Goal: Task Accomplishment & Management: Complete application form

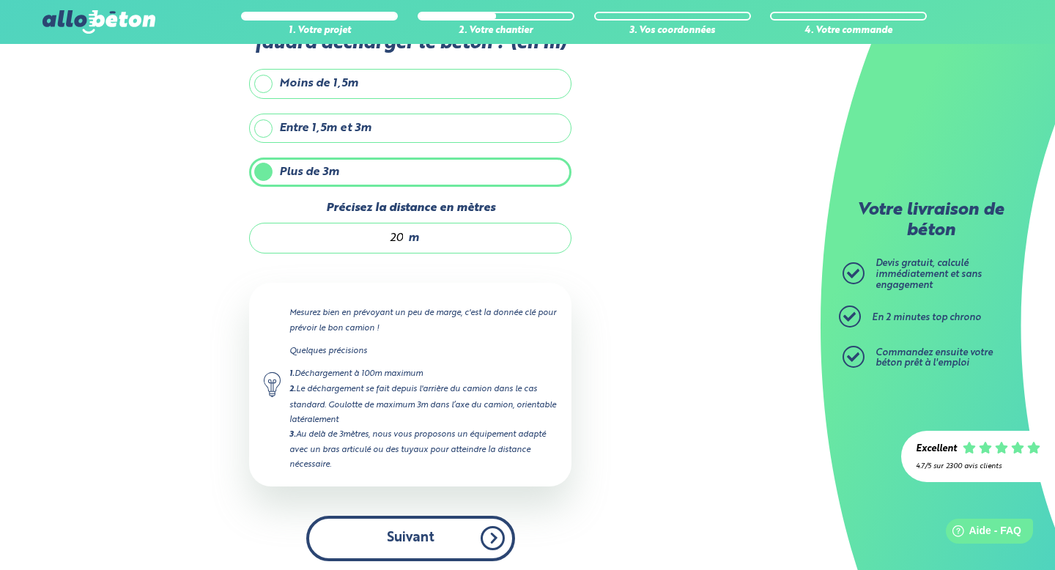
scroll to position [89, 0]
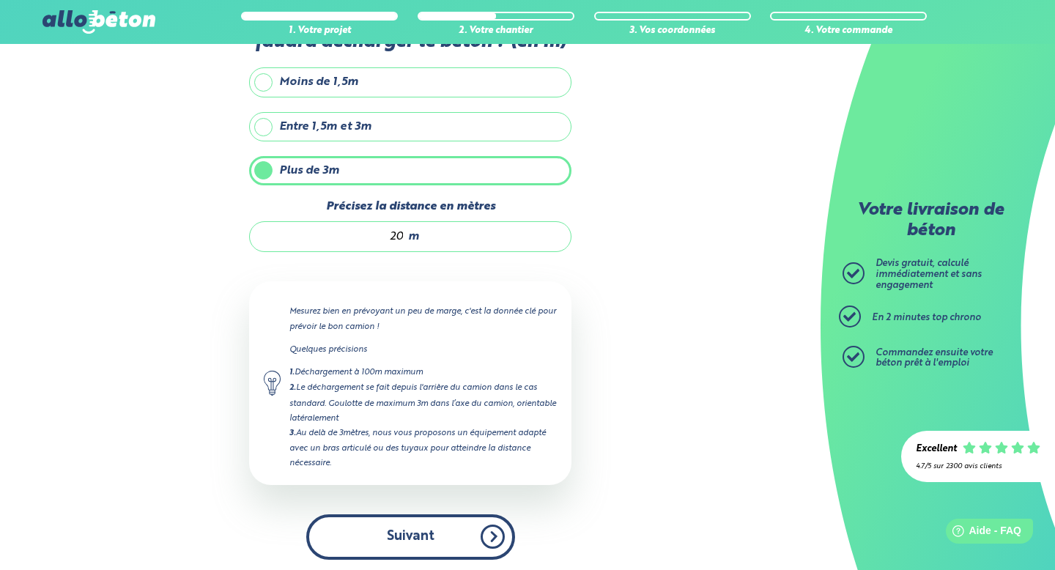
click at [409, 535] on button "Suivant" at bounding box center [410, 536] width 209 height 45
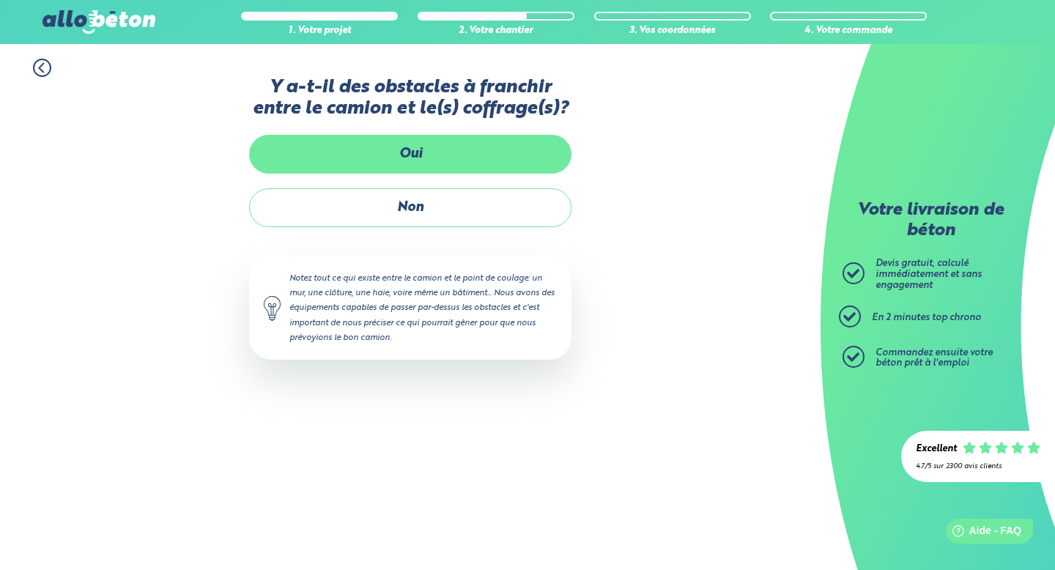
click at [412, 155] on label "Oui" at bounding box center [410, 154] width 322 height 39
click at [0, 0] on input "Oui" at bounding box center [0, 0] width 0 height 0
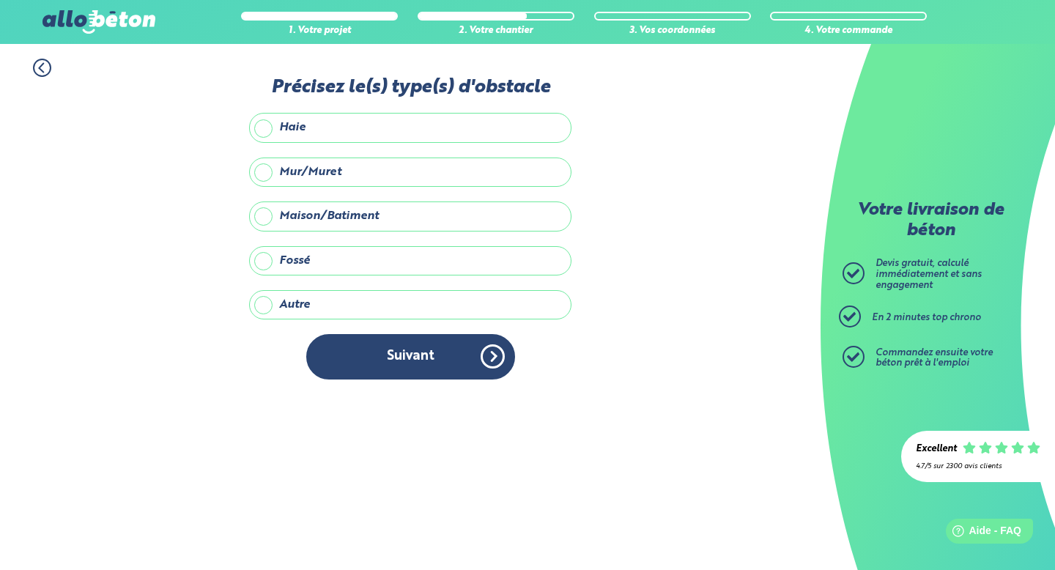
click at [355, 209] on label "Maison/Batiment" at bounding box center [410, 215] width 322 height 29
click at [0, 0] on input "Maison/Batiment" at bounding box center [0, 0] width 0 height 0
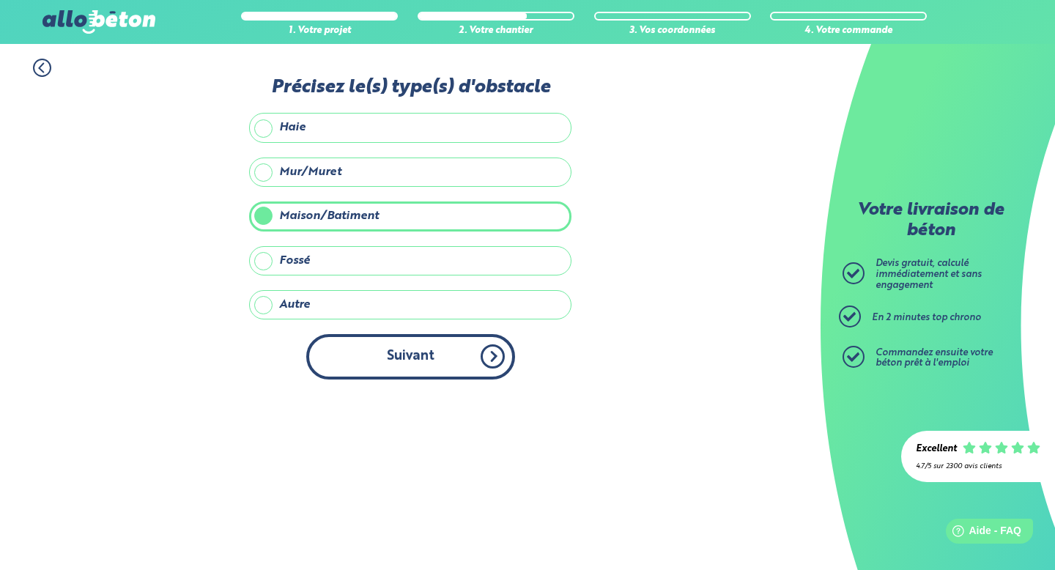
click at [390, 360] on button "Suivant" at bounding box center [410, 356] width 209 height 45
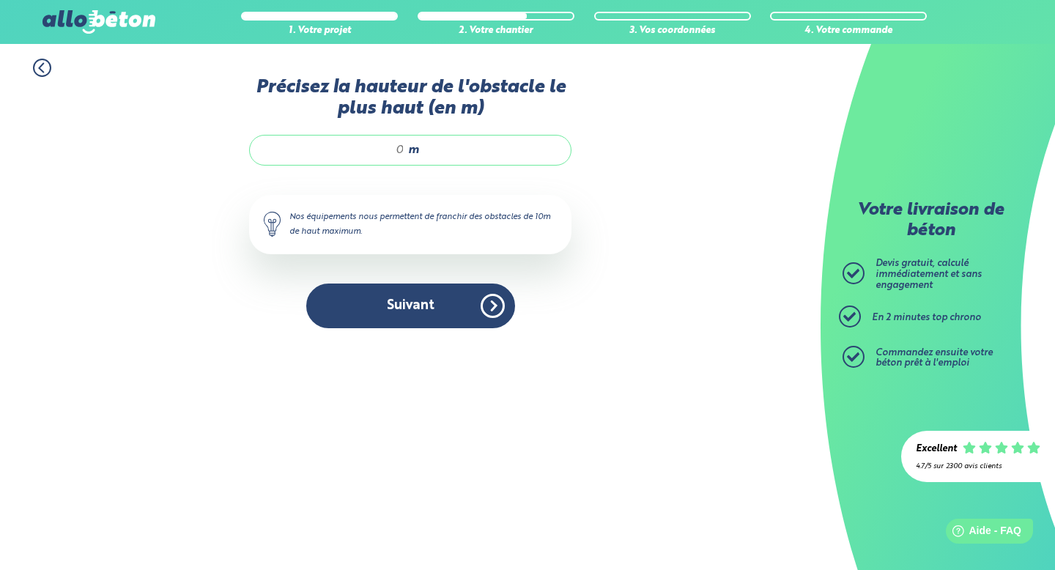
drag, startPoint x: 404, startPoint y: 144, endPoint x: 415, endPoint y: 144, distance: 11.0
click at [409, 144] on div "m" at bounding box center [410, 150] width 322 height 31
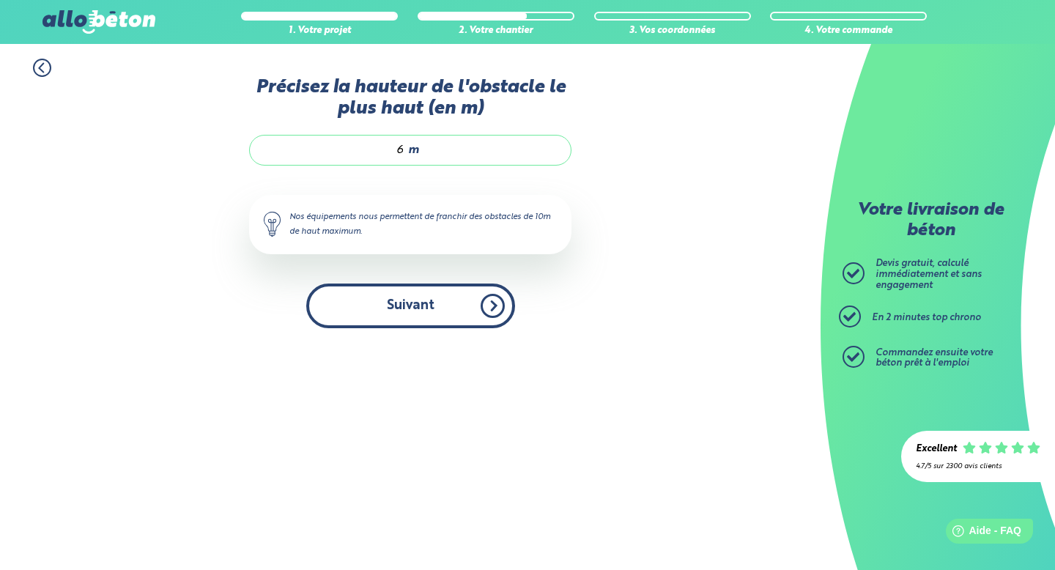
type input "6"
click at [404, 304] on button "Suivant" at bounding box center [410, 305] width 209 height 45
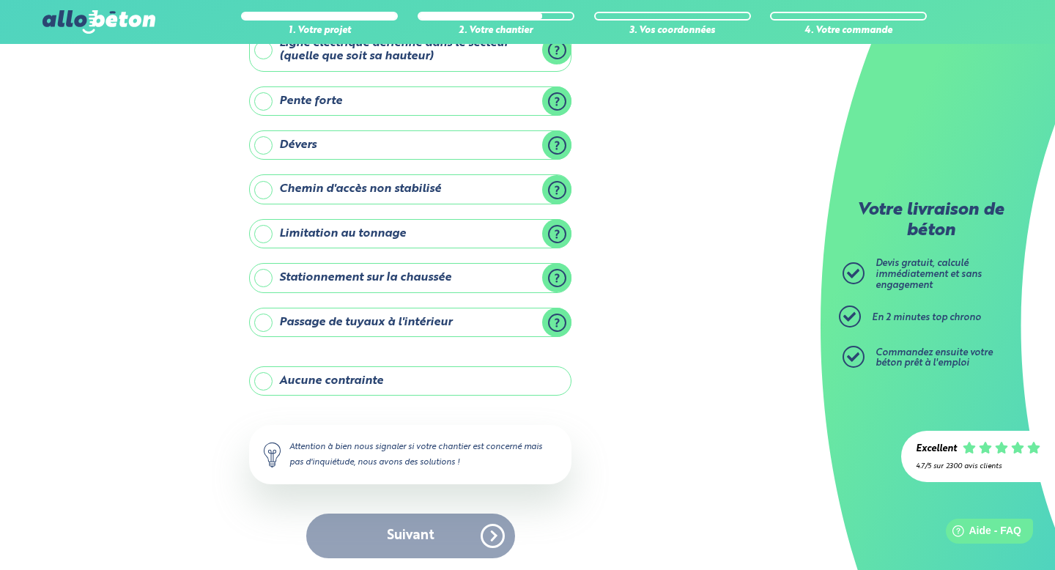
scroll to position [109, 0]
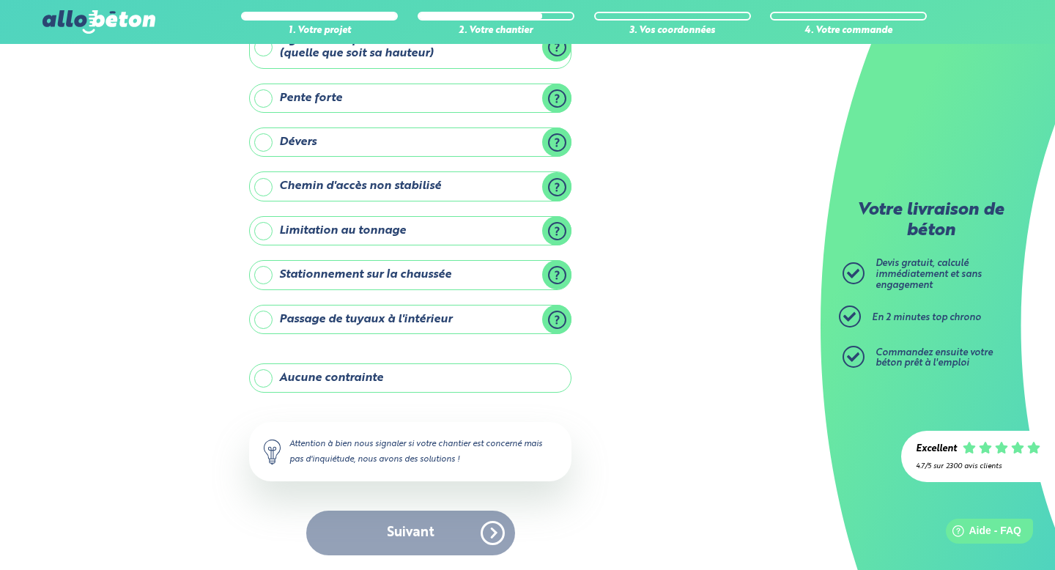
click at [338, 377] on label "Aucune contrainte" at bounding box center [410, 377] width 322 height 29
click at [0, 0] on input "Aucune contrainte" at bounding box center [0, 0] width 0 height 0
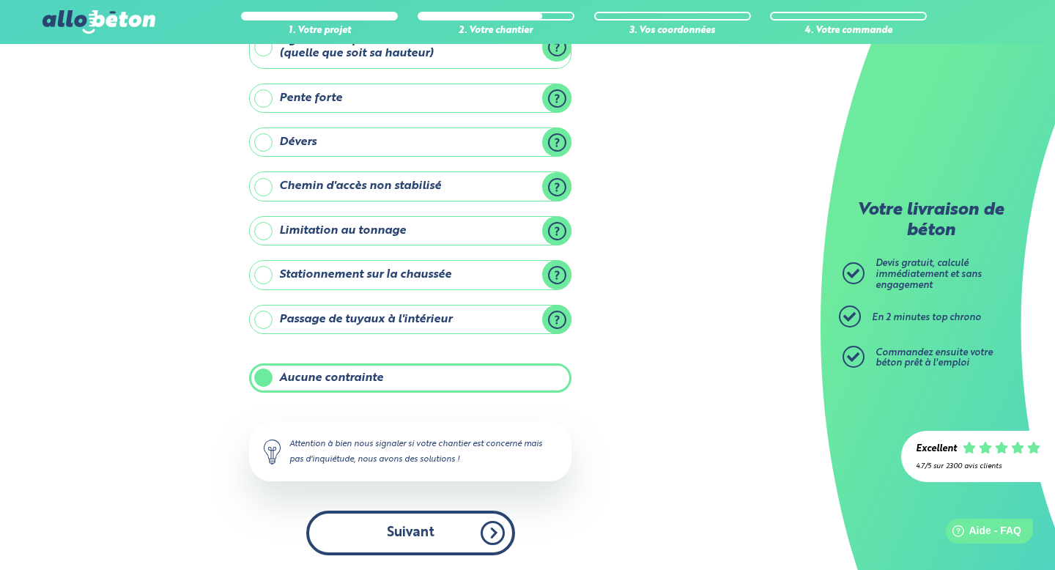
click at [416, 527] on button "Suivant" at bounding box center [410, 533] width 209 height 45
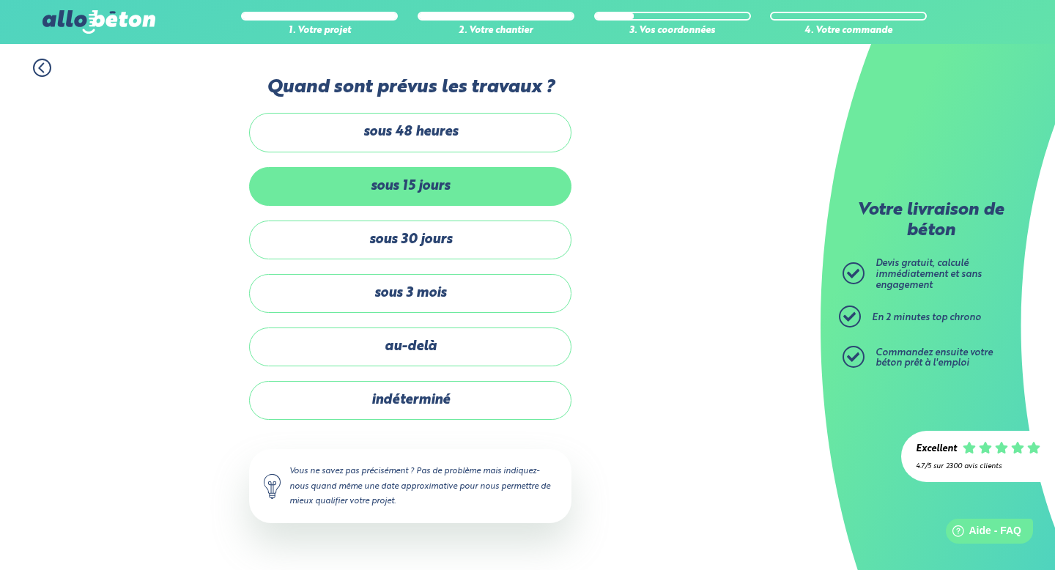
click at [402, 182] on label "sous 15 jours" at bounding box center [410, 186] width 322 height 39
click at [0, 0] on input "sous 15 jours" at bounding box center [0, 0] width 0 height 0
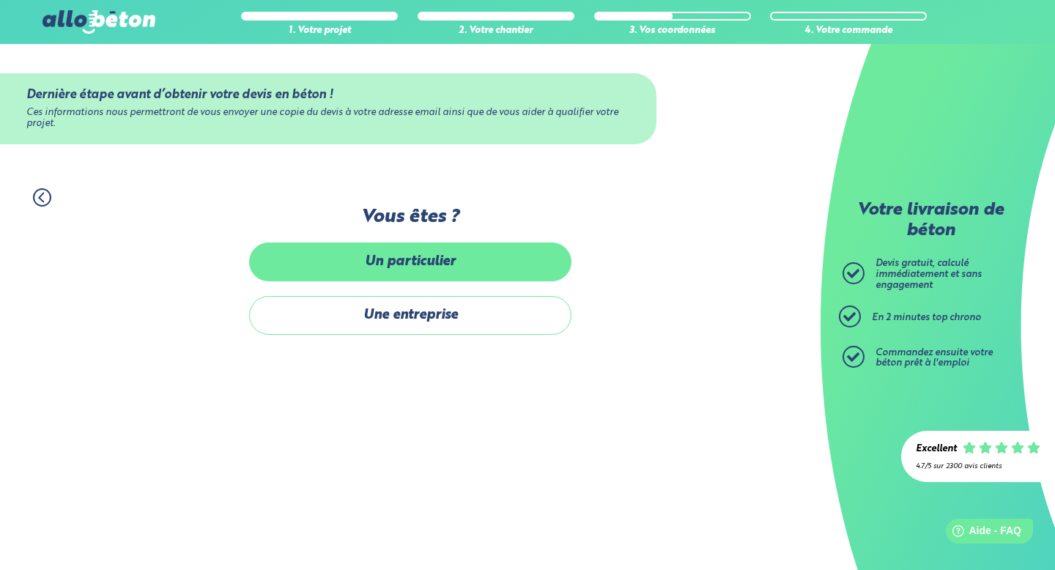
click at [440, 262] on label "Un particulier" at bounding box center [410, 261] width 322 height 39
click at [0, 0] on input "Un particulier" at bounding box center [0, 0] width 0 height 0
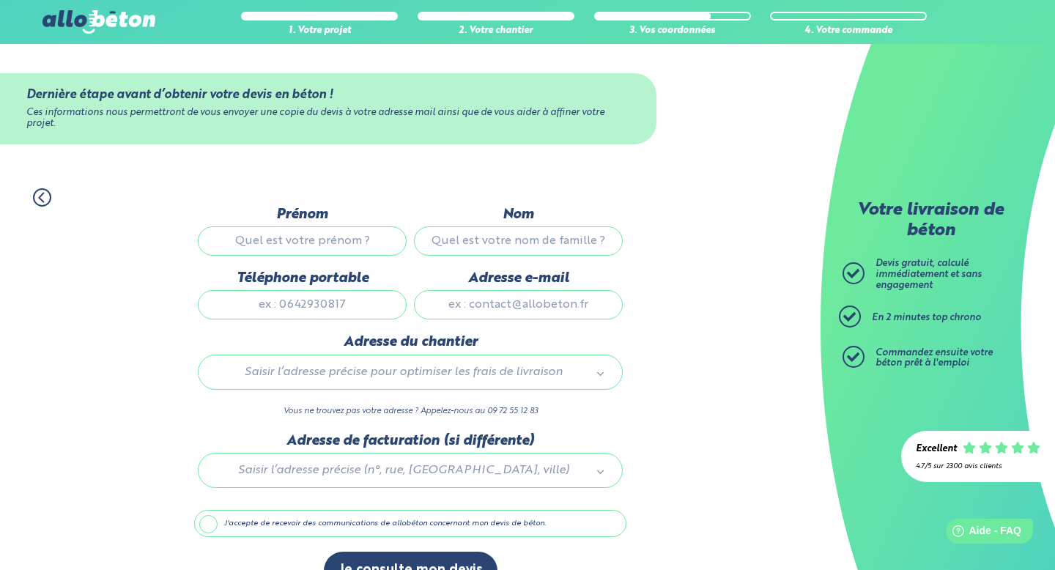
click at [307, 240] on input "Prénom" at bounding box center [302, 240] width 209 height 29
type input "CHRISTIAN"
type input "ESVAN"
type input "0695116271"
type input "christian.ESVAN@gmail.com"
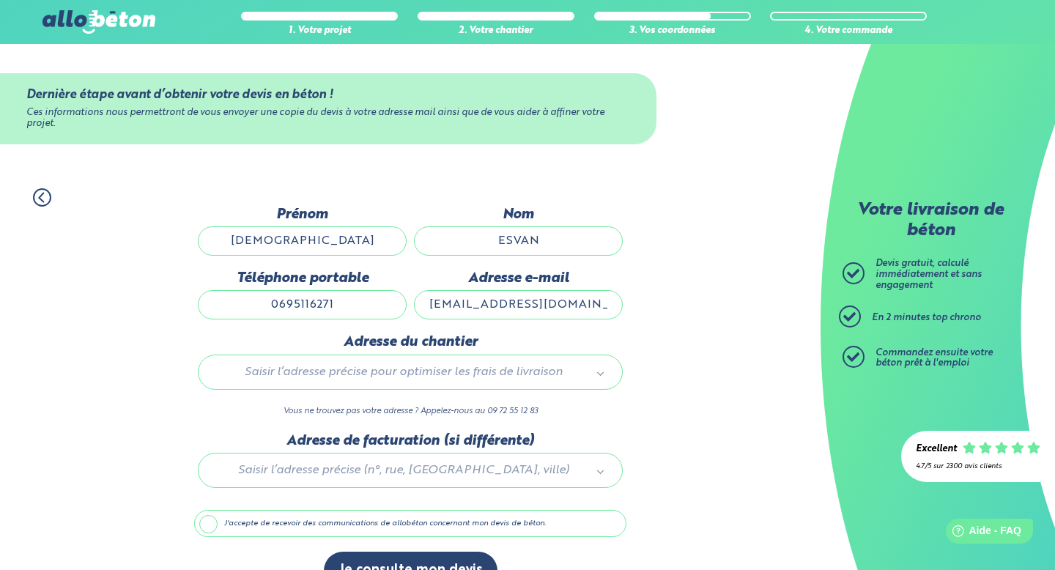
type input "rue dupont de l'eure, 9"
drag, startPoint x: 528, startPoint y: 303, endPoint x: 567, endPoint y: 301, distance: 38.9
click at [532, 303] on input "christian.ESVAN@gmail.com" at bounding box center [518, 304] width 209 height 29
type input "christian.esvan@gmail.com"
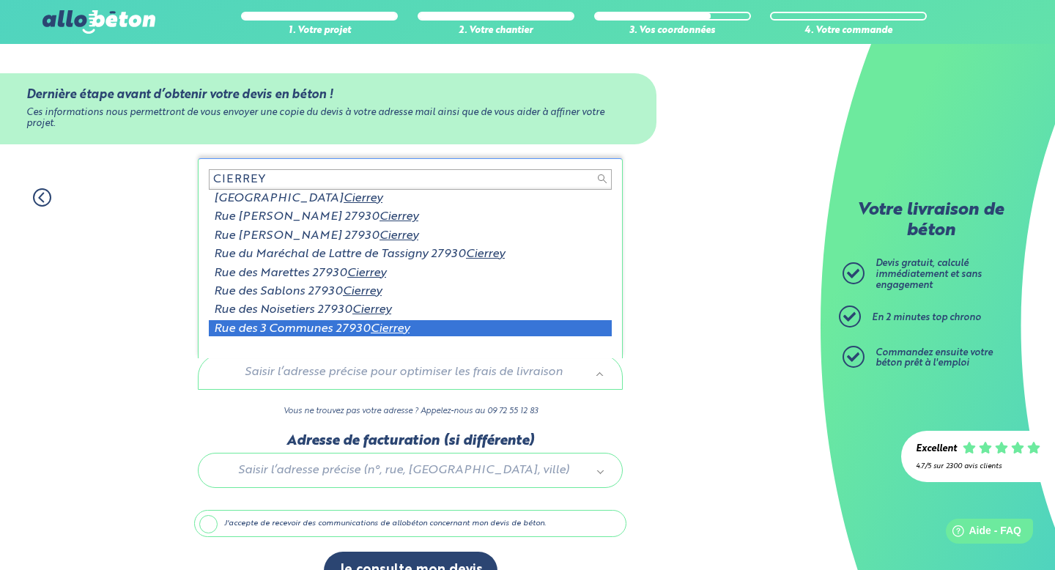
scroll to position [2, 0]
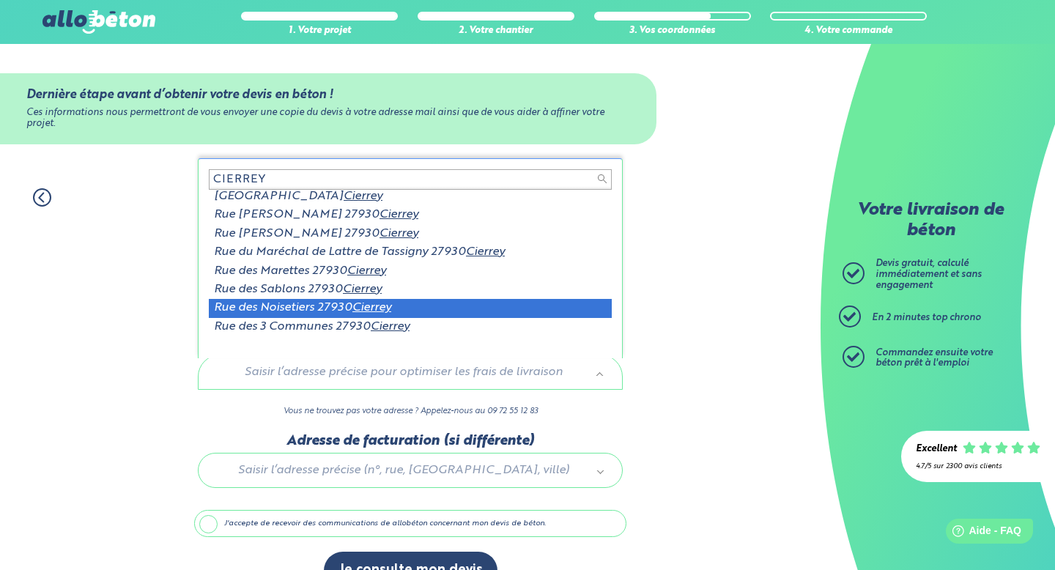
type input "CIERREY"
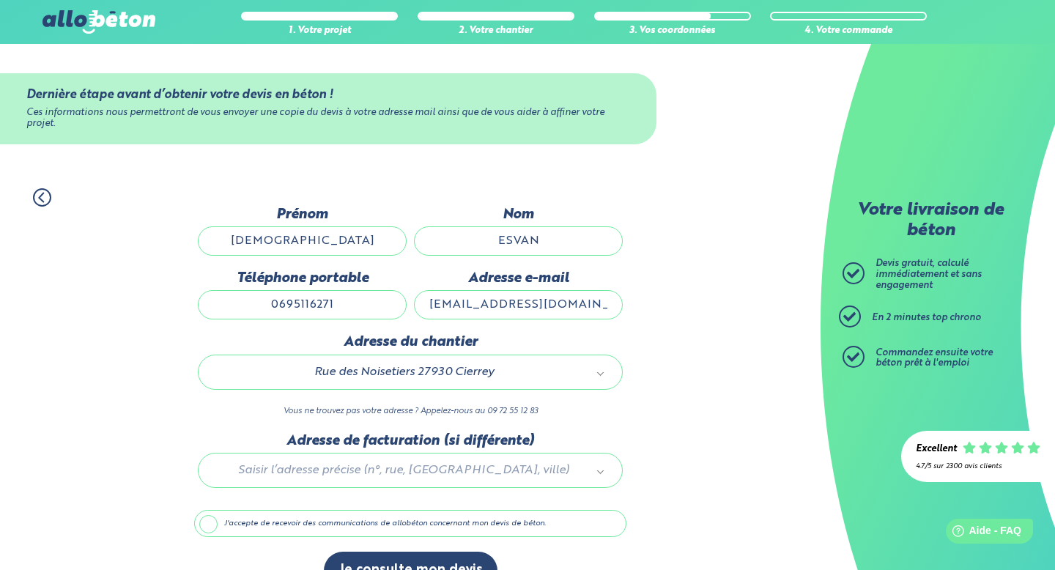
click at [697, 365] on div "1. Votre projet 2. Votre chantier 3. Vos coordonnées 4. Votre commande Dernière…" at bounding box center [410, 389] width 820 height 431
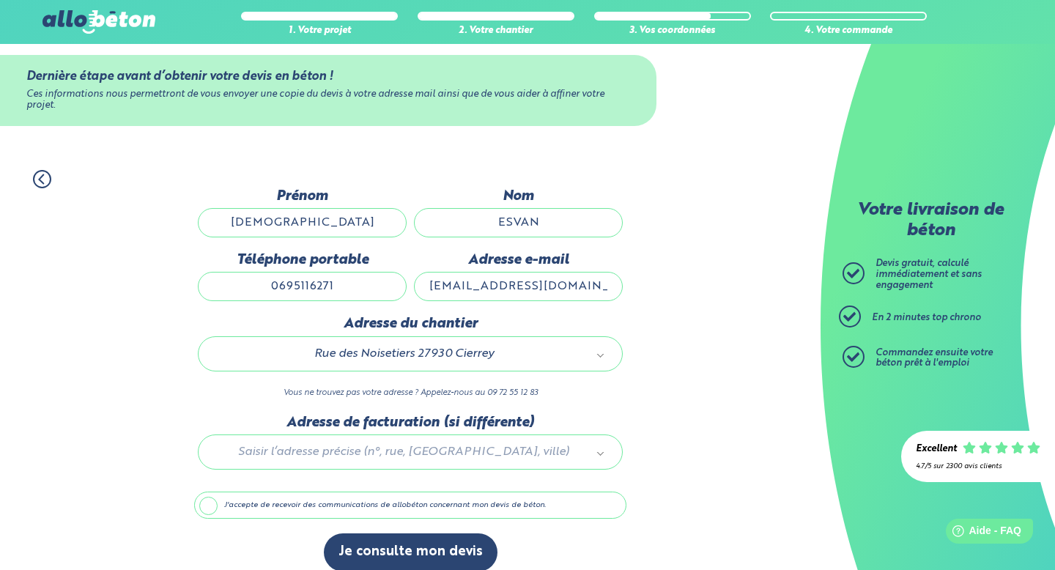
scroll to position [34, 0]
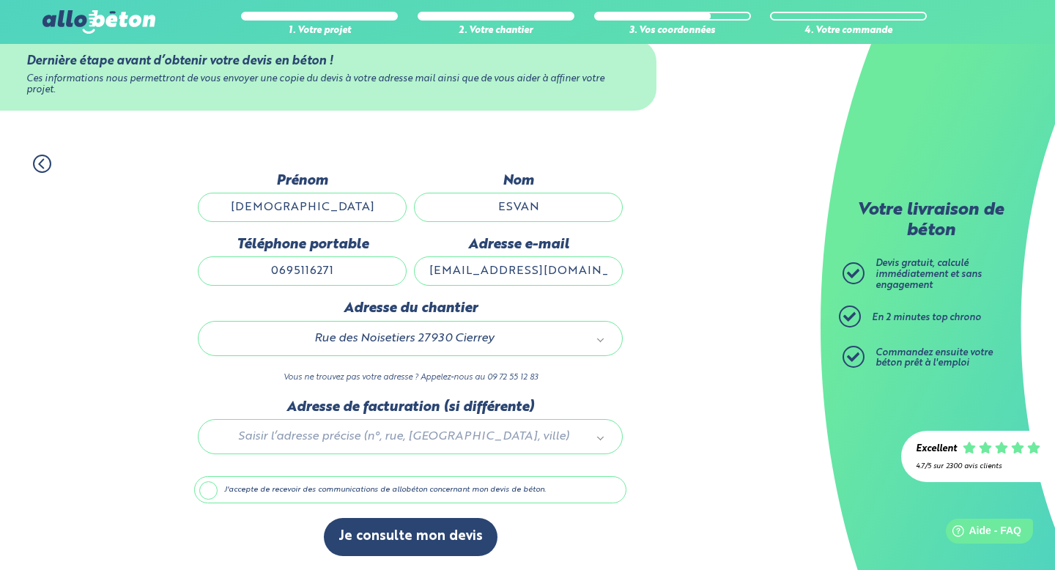
click at [211, 491] on label "J'accepte de recevoir des communications de allobéton concernant mon devis de b…" at bounding box center [410, 490] width 432 height 28
click at [0, 0] on input "J'accepte de recevoir des communications de allobéton concernant mon devis de b…" at bounding box center [0, 0] width 0 height 0
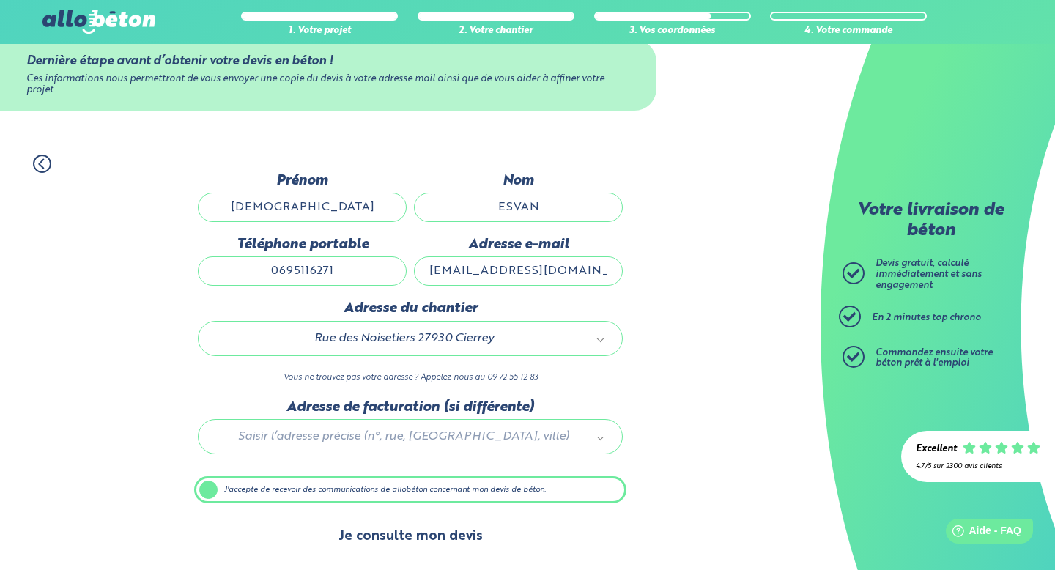
click at [397, 532] on button "Je consulte mon devis" at bounding box center [411, 536] width 174 height 37
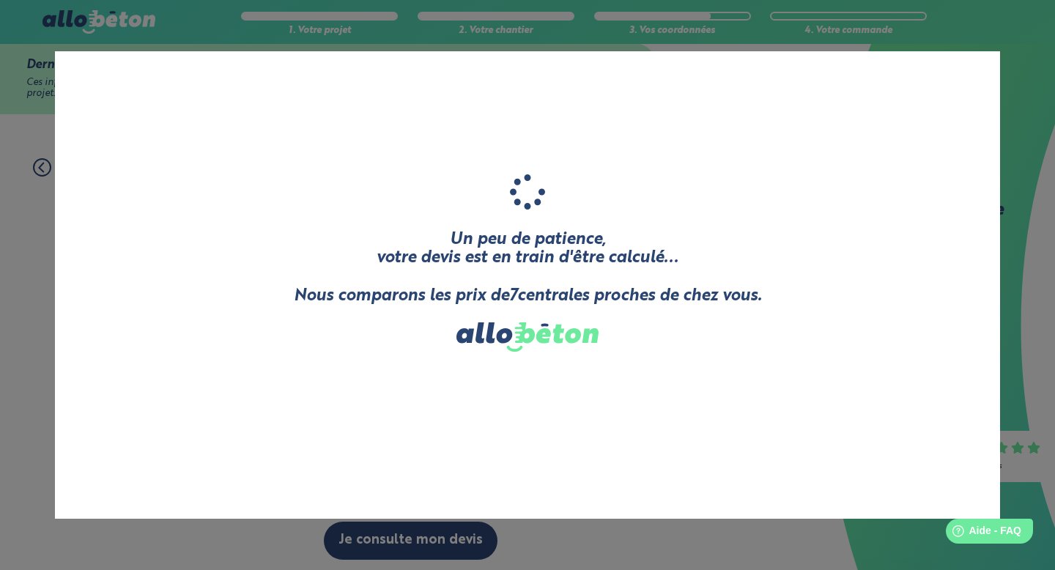
scroll to position [28, 0]
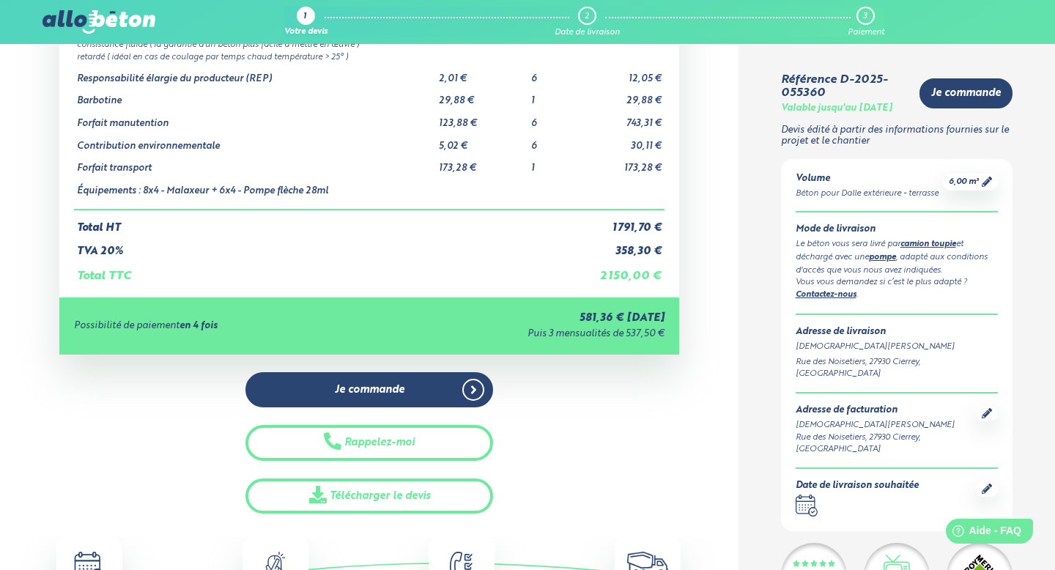
scroll to position [163, 0]
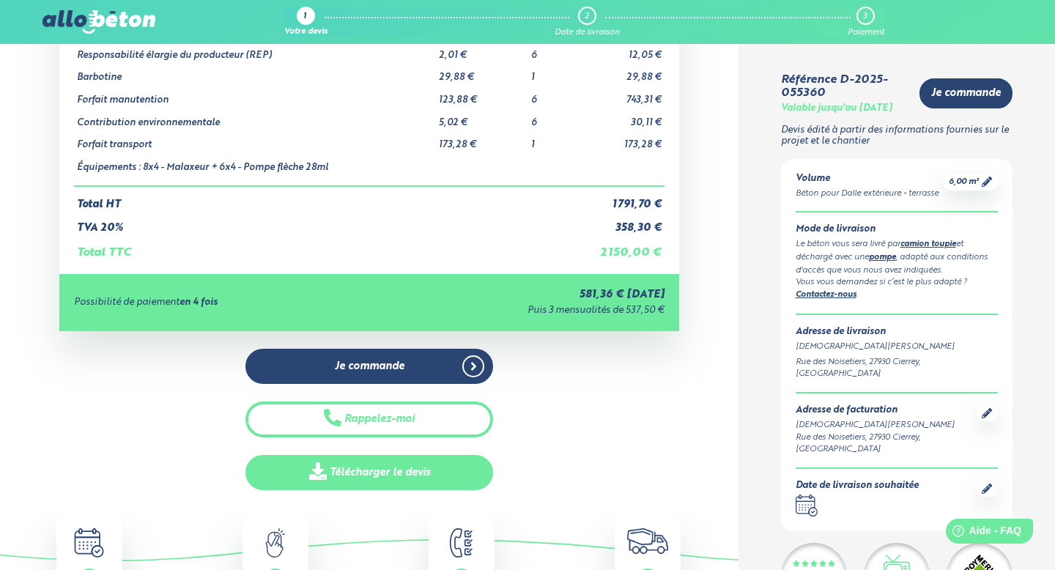
click at [355, 469] on link "Télécharger le devis" at bounding box center [369, 473] width 248 height 36
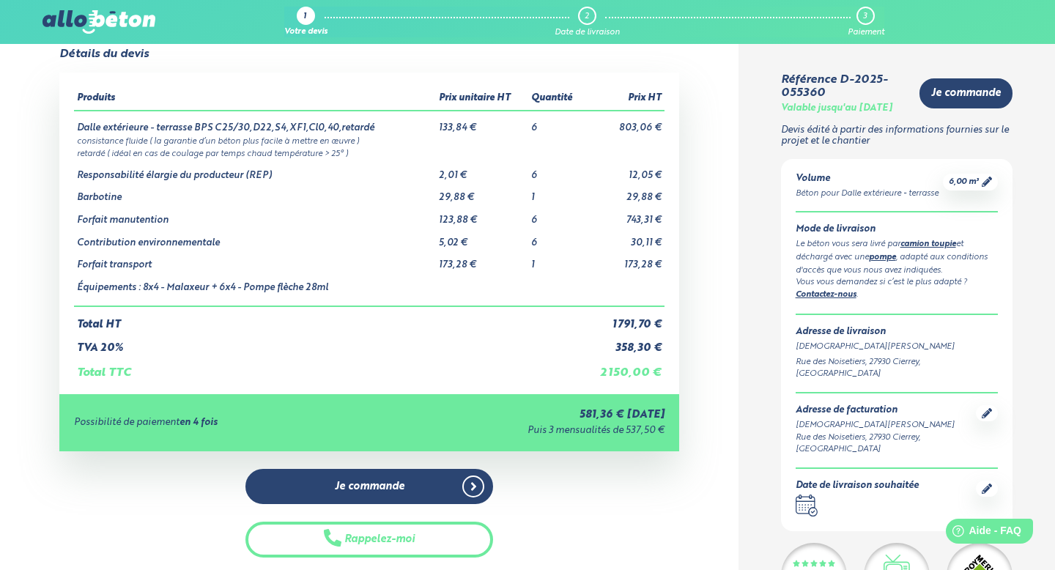
scroll to position [0, 0]
